Goal: Check status: Check status

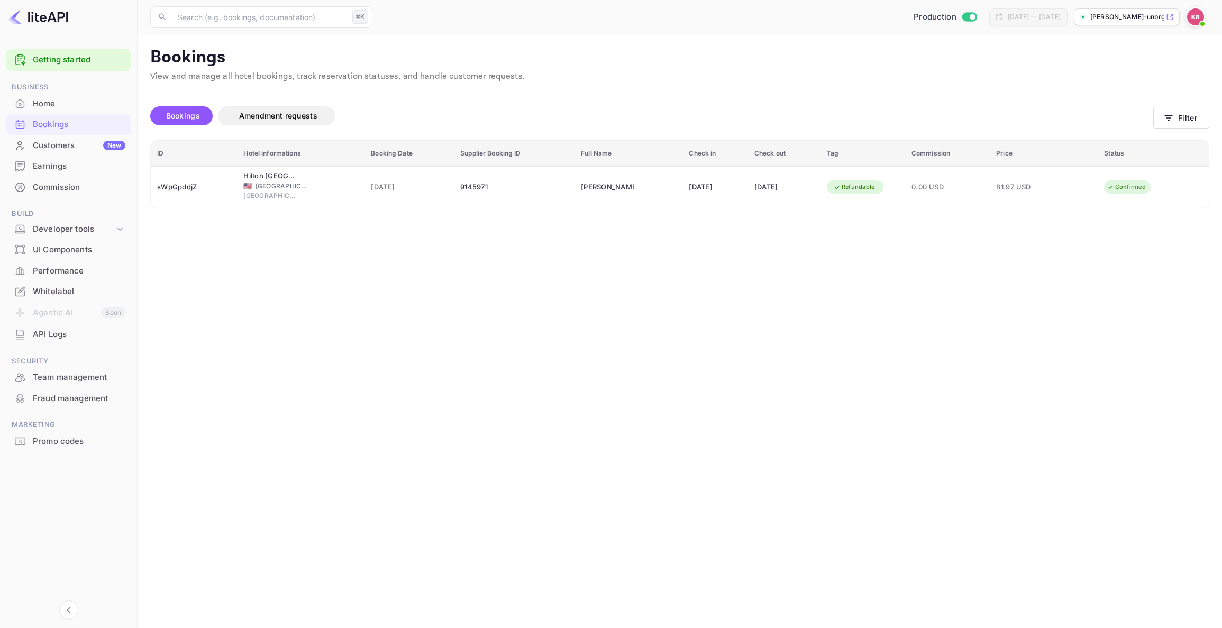
click at [34, 102] on div "Home" at bounding box center [79, 104] width 93 height 12
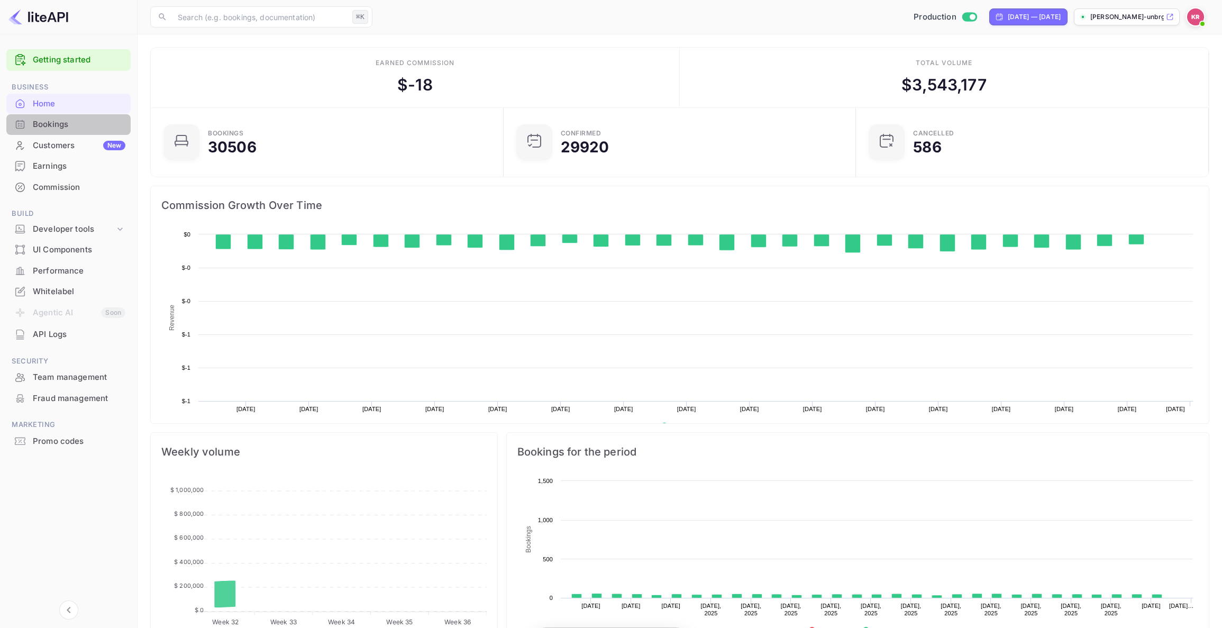
scroll to position [172, 346]
click at [49, 125] on div "Bookings" at bounding box center [79, 124] width 93 height 12
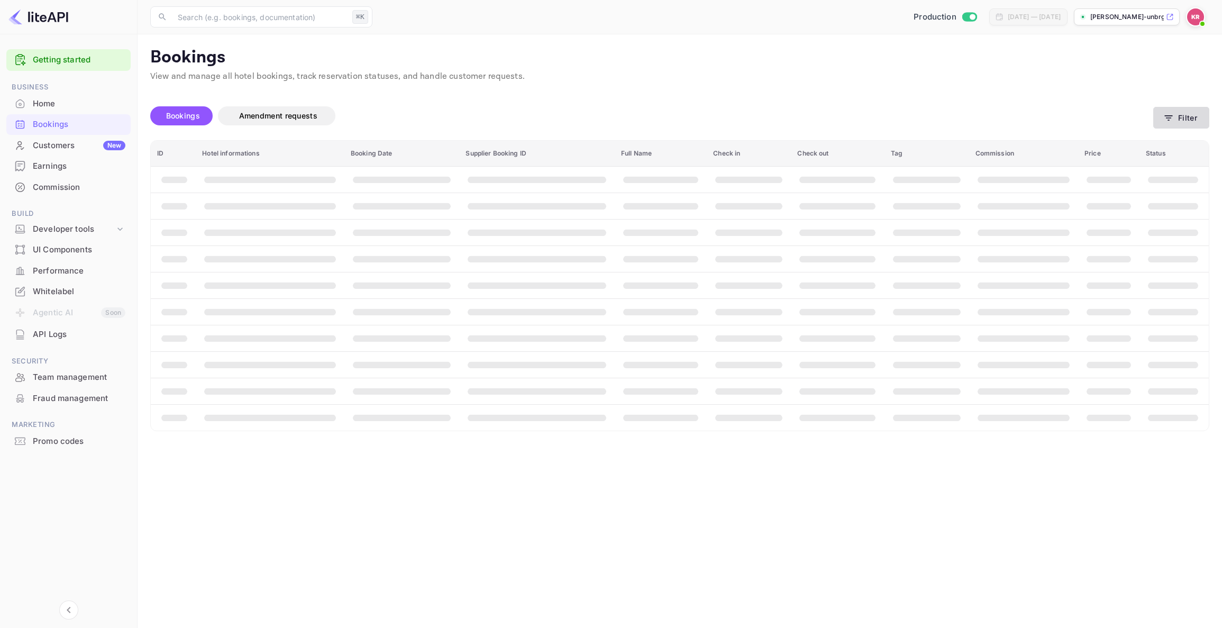
click at [1182, 115] on button "Filter" at bounding box center [1181, 118] width 56 height 22
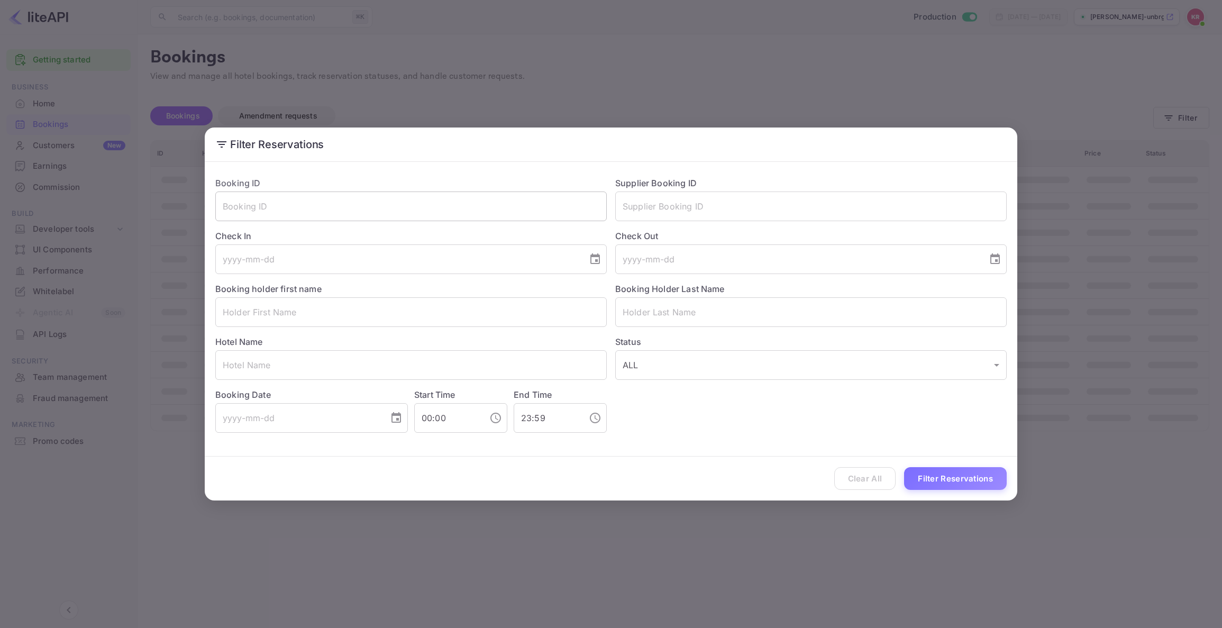
click at [234, 207] on input "text" at bounding box center [410, 206] width 391 height 30
paste input "ebbGoy56c"
click at [224, 205] on input "ebbGoy56c" at bounding box center [410, 206] width 391 height 30
type input "ebbGoy56c"
click at [943, 483] on button "Filter Reservations" at bounding box center [955, 478] width 103 height 23
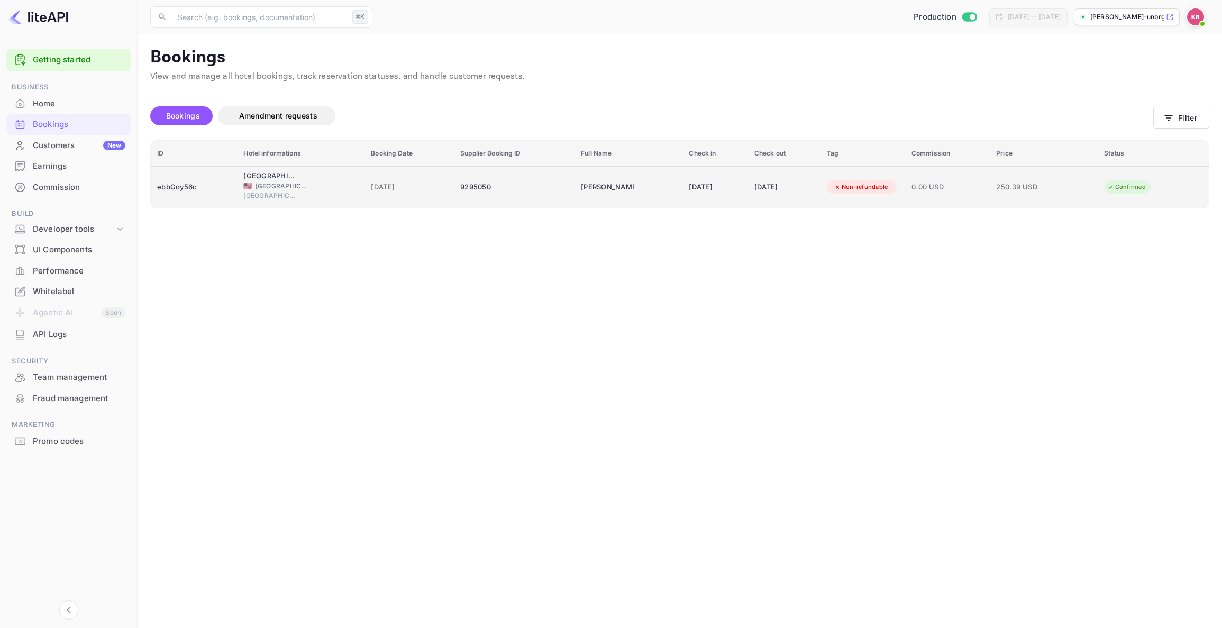
click at [345, 189] on div "🇺🇸 [GEOGRAPHIC_DATA]" at bounding box center [300, 186] width 115 height 10
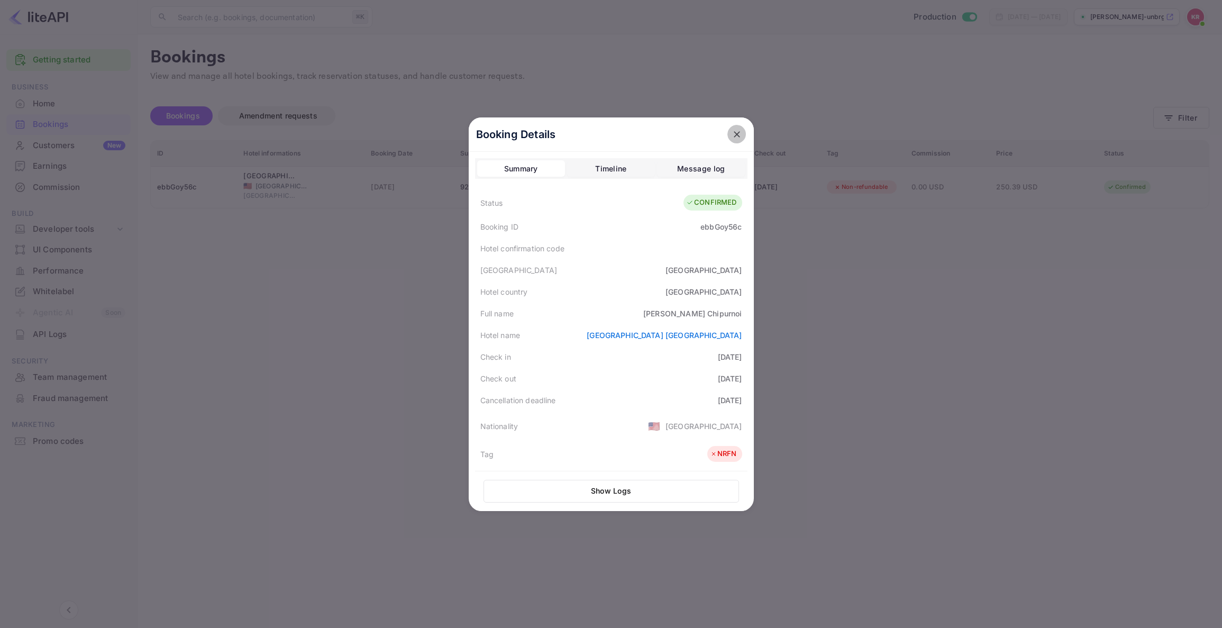
click at [741, 131] on icon "close" at bounding box center [737, 134] width 11 height 11
